Goal: Check status: Check status

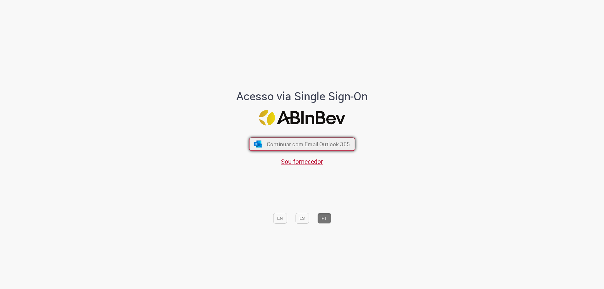
click at [272, 142] on span "Continuar com Email Outlook 365" at bounding box center [307, 144] width 83 height 7
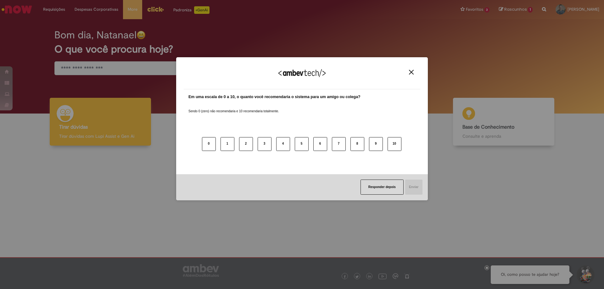
drag, startPoint x: 409, startPoint y: 72, endPoint x: 306, endPoint y: 57, distance: 104.2
click at [410, 72] on img "Close" at bounding box center [411, 72] width 5 height 5
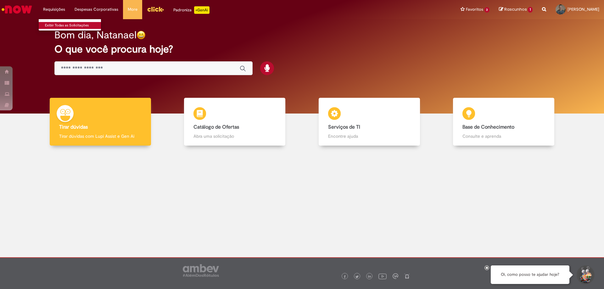
click at [62, 25] on link "Exibir Todas as Solicitações" at bounding box center [73, 25] width 69 height 7
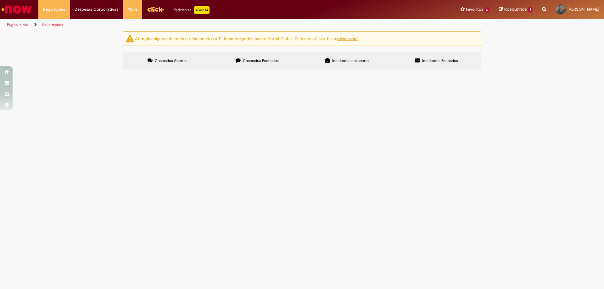
click at [264, 59] on span "Chamados Fechados" at bounding box center [261, 60] width 36 height 5
click at [0, 0] on td "Retirada do mapa de quebra" at bounding box center [0, 0] width 0 height 0
click at [0, 0] on span "Solicitação de retirada do mapa de quebra MENSAL" at bounding box center [0, 0] width 0 height 0
click at [0, 0] on span "Retirada do mapa de quebra" at bounding box center [0, 0] width 0 height 0
click at [0, 0] on span "Solicitação de retirada do mapa de quebra MENSAL" at bounding box center [0, 0] width 0 height 0
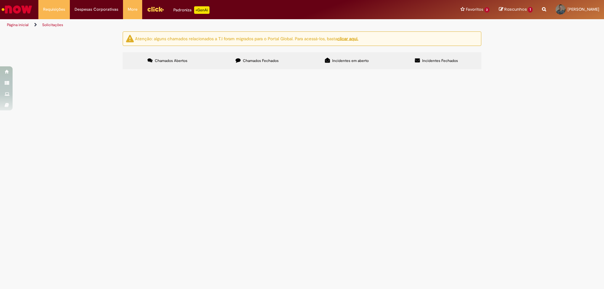
click at [0, 0] on span "Retirada do mapa de quebra" at bounding box center [0, 0] width 0 height 0
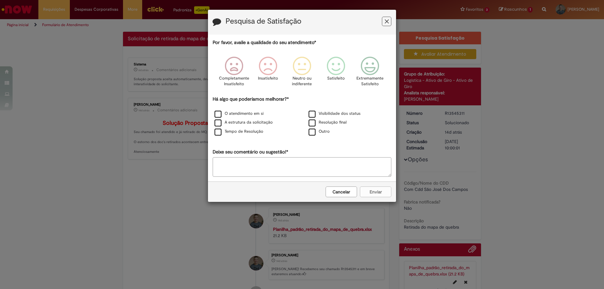
click at [389, 22] on button "Feedback" at bounding box center [386, 21] width 9 height 9
